Goal: Information Seeking & Learning: Learn about a topic

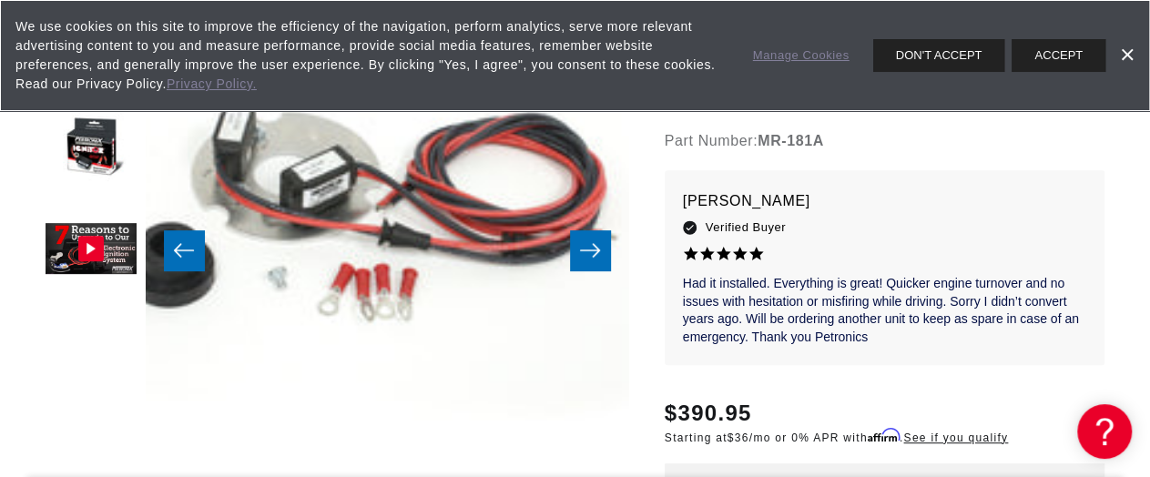
drag, startPoint x: 808, startPoint y: 262, endPoint x: 894, endPoint y: 259, distance: 85.6
click at [894, 153] on div "Part Number: MR-181A" at bounding box center [884, 141] width 440 height 24
copy div "MR-181A"
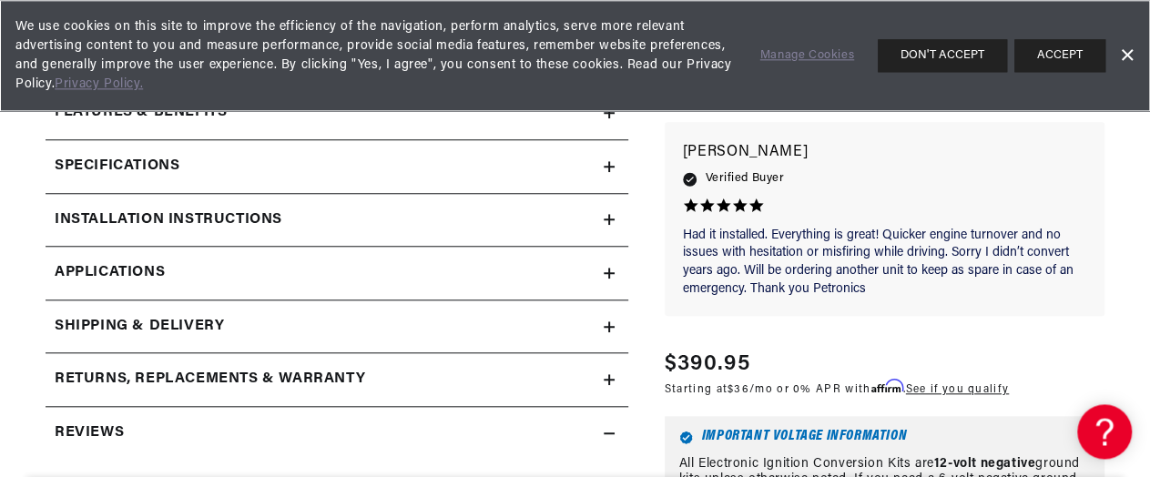
scroll to position [718, 0]
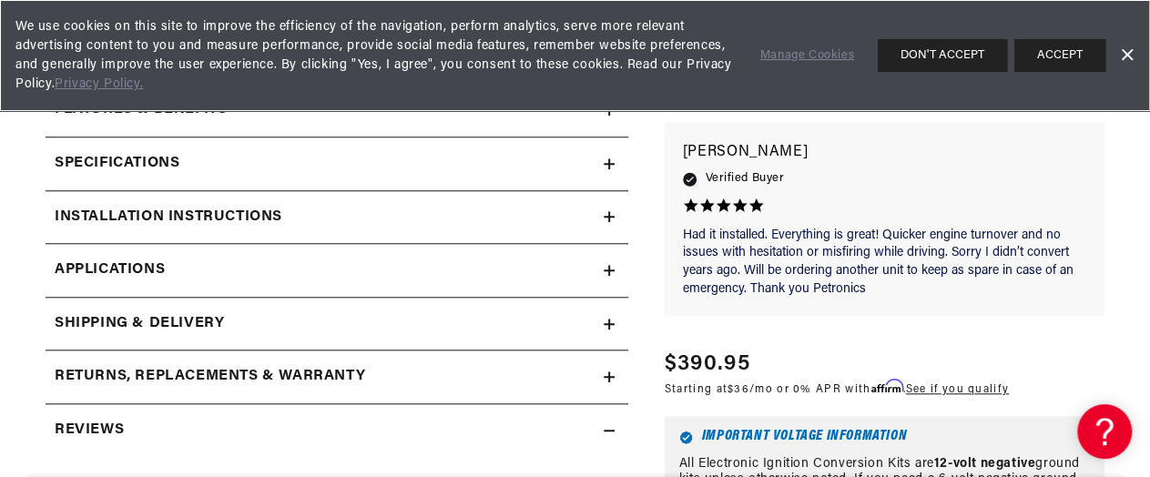
click at [282, 229] on h2 "Installation instructions" at bounding box center [169, 218] width 228 height 24
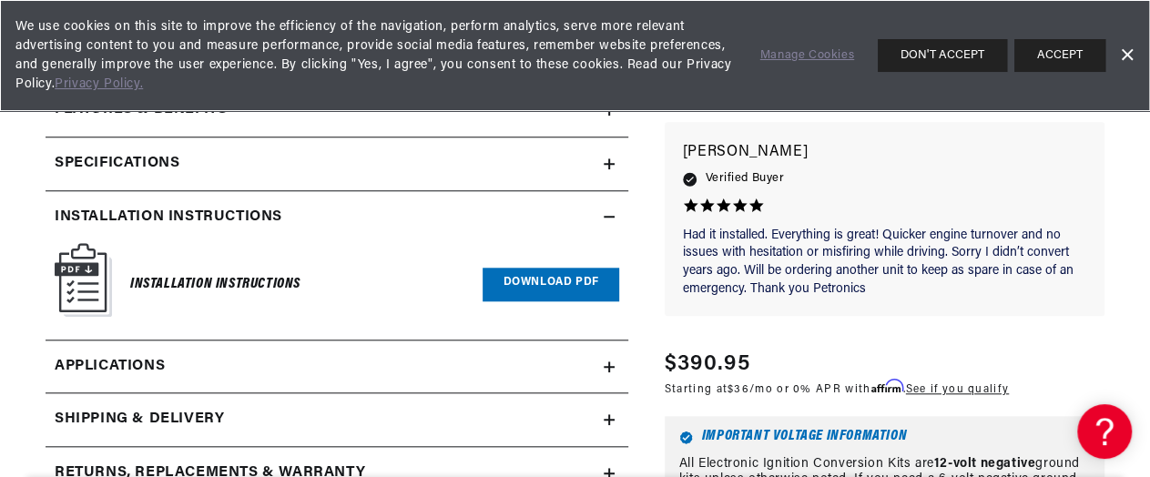
scroll to position [808, 0]
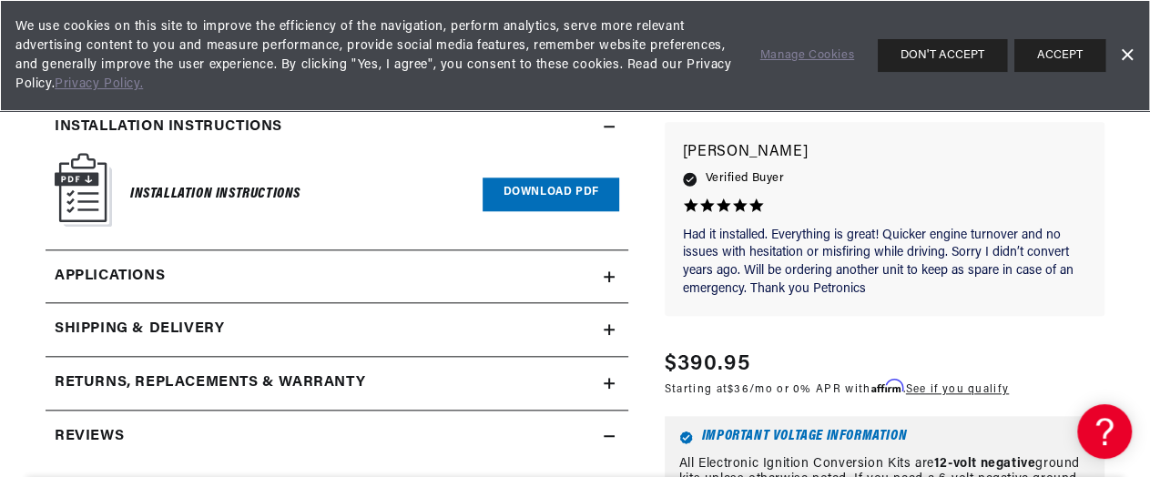
click at [484, 211] on link "Download PDF" at bounding box center [550, 194] width 136 height 34
click at [477, 86] on div "Specifications" at bounding box center [325, 74] width 558 height 24
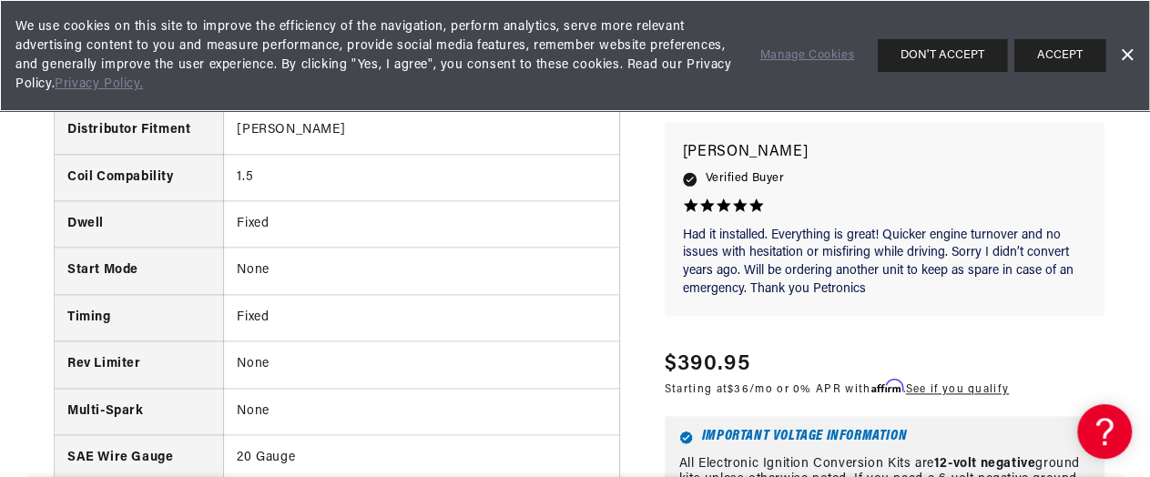
scroll to position [1078, 0]
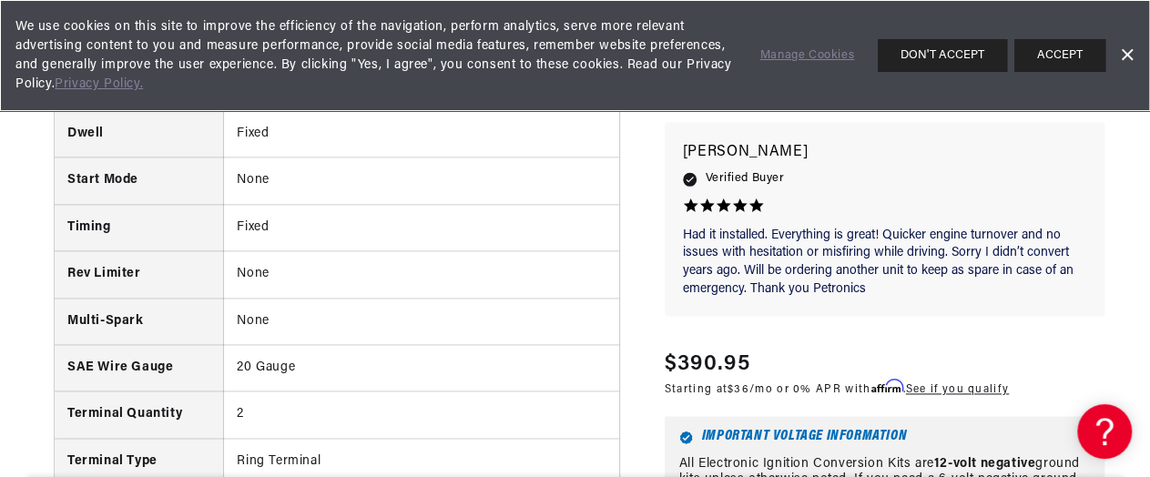
click at [139, 110] on th "Coil Compability" at bounding box center [139, 87] width 169 height 46
click at [1064, 52] on button "ACCEPT" at bounding box center [1059, 55] width 91 height 33
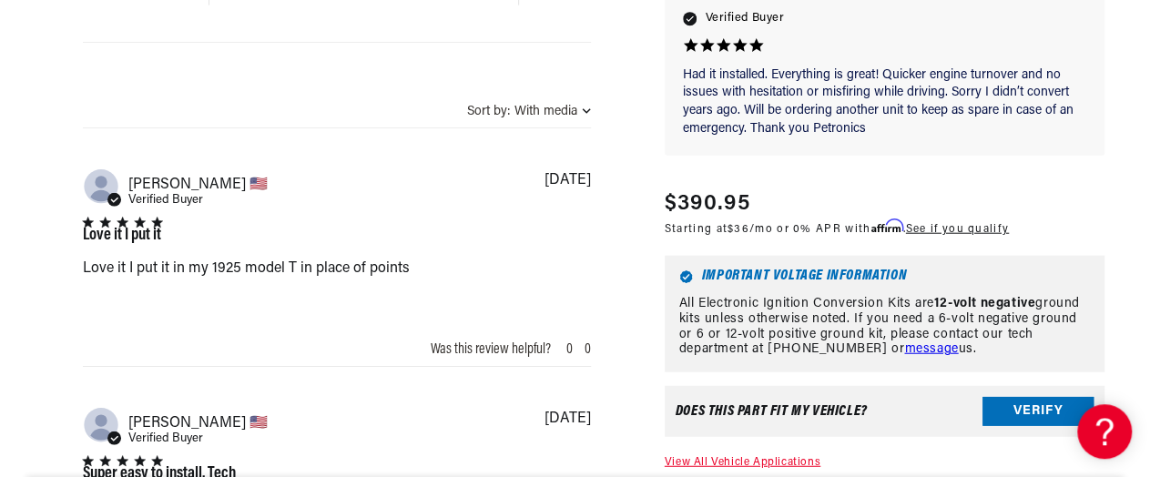
scroll to position [2155, 0]
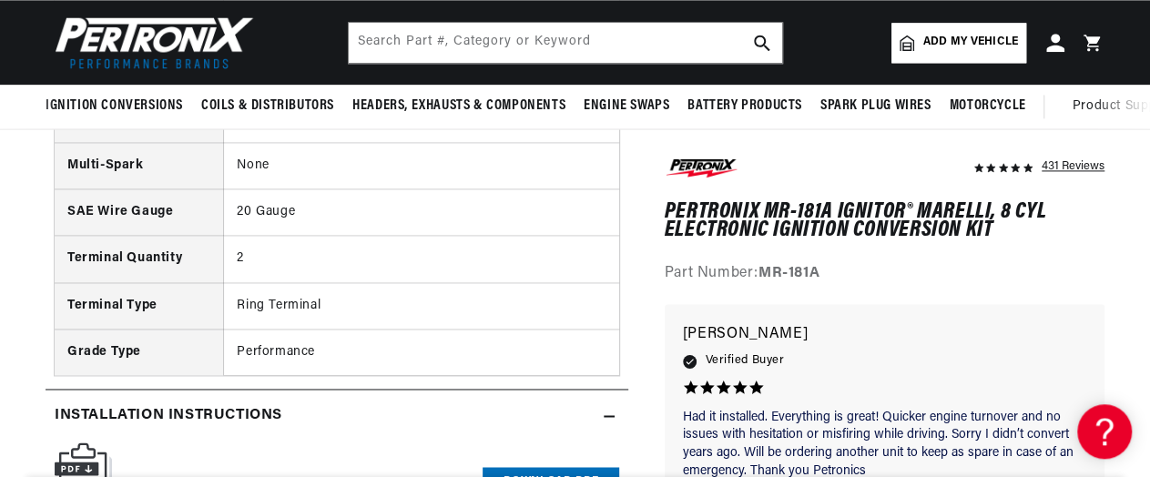
scroll to position [1143, 0]
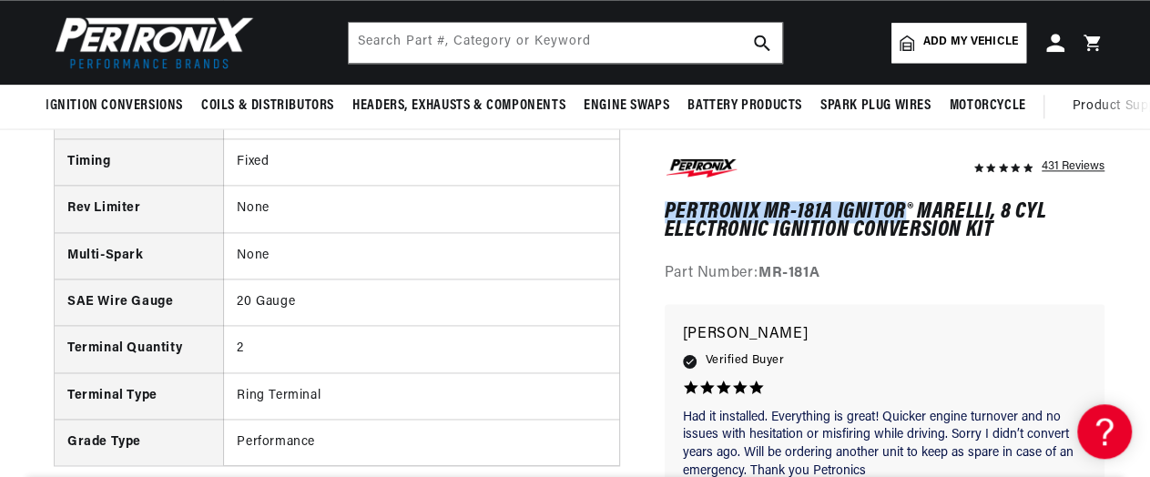
drag, startPoint x: 680, startPoint y: 277, endPoint x: 1006, endPoint y: 275, distance: 325.9
click at [1006, 240] on h1 "PerTronix MR-181A Ignitor® Marelli, 8 cyl Electronic Ignition Conversion Kit" at bounding box center [884, 221] width 440 height 37
copy h1 "PerTronix MR-181A Ignitor"
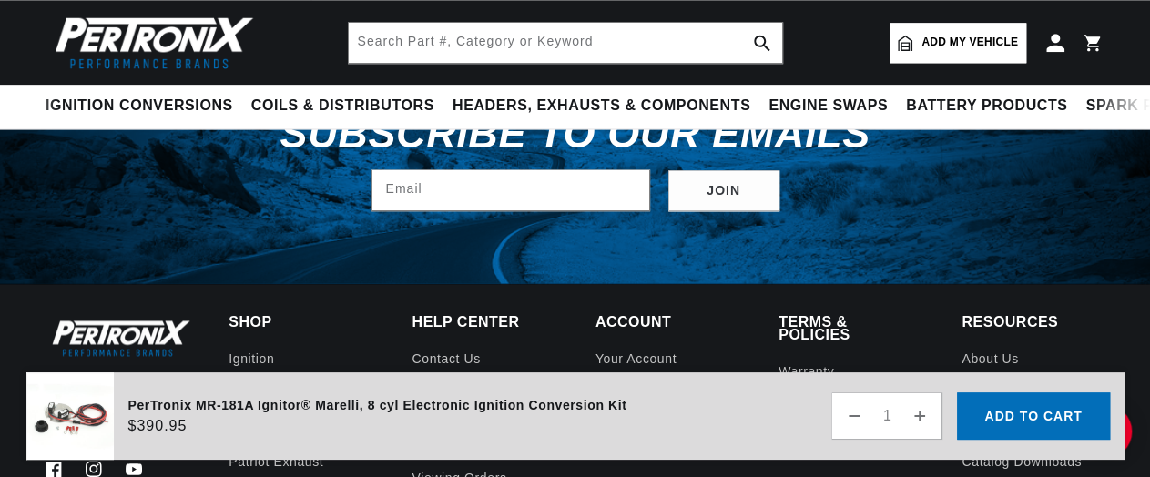
scroll to position [4311, 0]
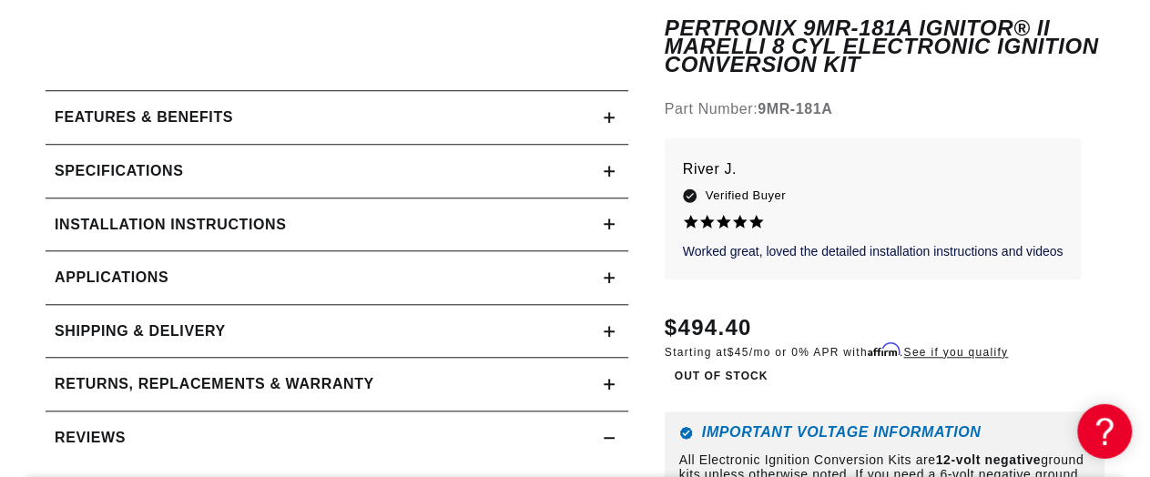
scroll to position [718, 0]
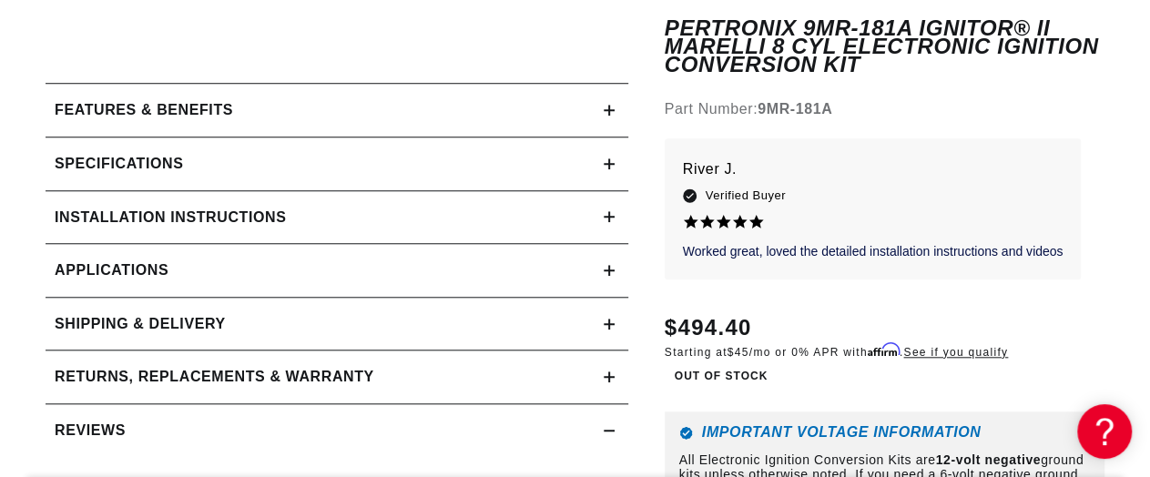
click at [316, 176] on div "Specifications" at bounding box center [325, 164] width 558 height 24
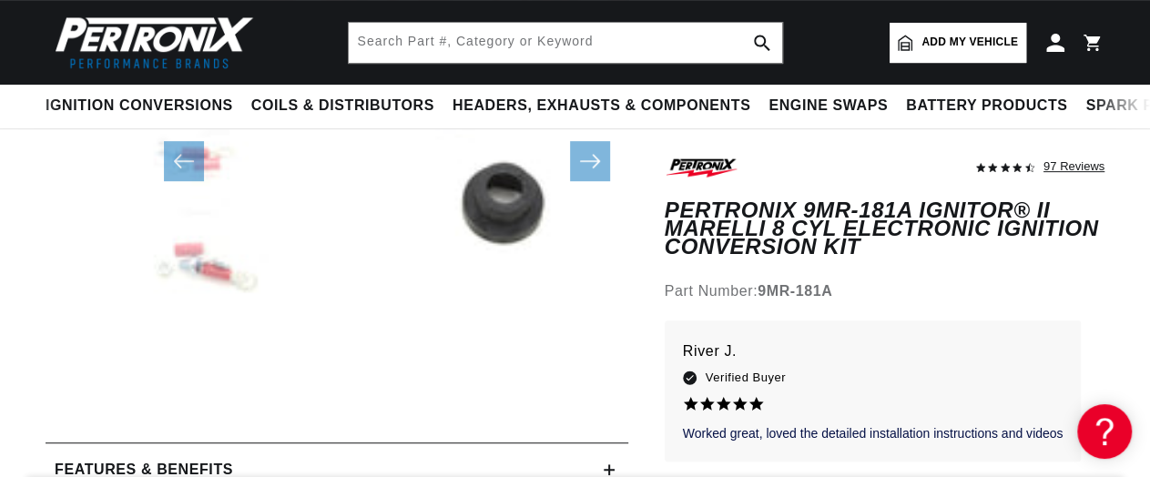
scroll to position [0, 924]
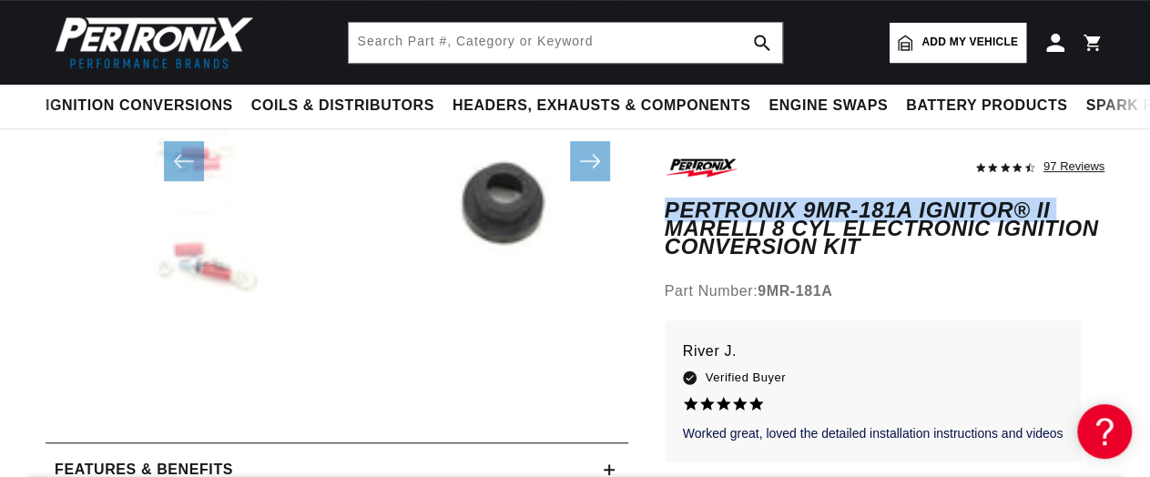
drag, startPoint x: 681, startPoint y: 276, endPoint x: 1059, endPoint y: 275, distance: 377.7
click at [1059, 257] on h1 "PerTronix 9MR-181A Ignitor® II Marelli 8 cyl Electronic Ignition Conversion Kit" at bounding box center [884, 229] width 440 height 56
copy h1 "PerTronix 9MR-181A Ignitor® II"
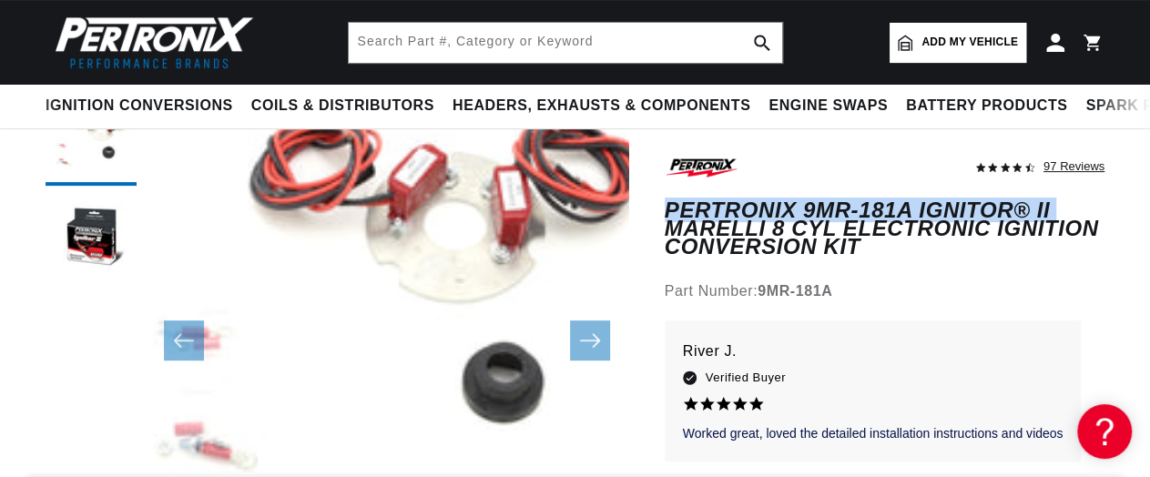
scroll to position [0, 0]
